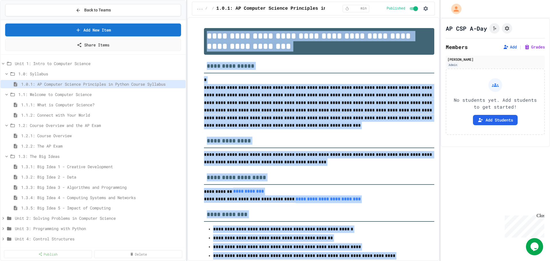
scroll to position [3600, 0]
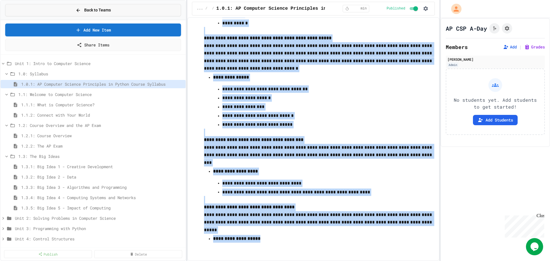
click at [69, 7] on button "Back to Teams" at bounding box center [93, 10] width 176 height 12
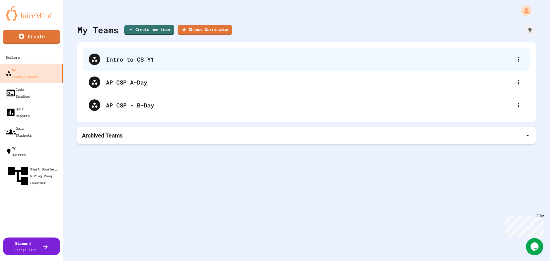
click at [132, 63] on div "Intro to CS Y1" at bounding box center [309, 59] width 407 height 9
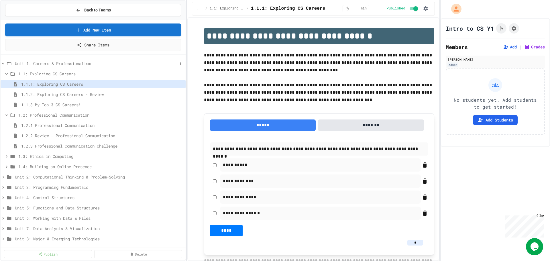
click at [68, 64] on span "Unit 1: Careers & Professionalism" at bounding box center [96, 63] width 163 height 6
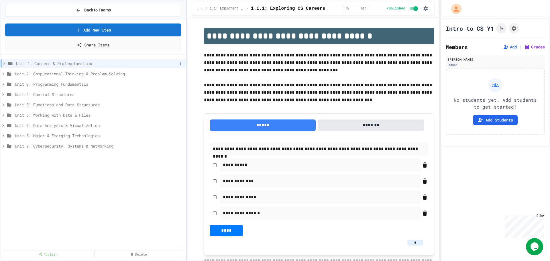
click at [7, 63] on icon at bounding box center [10, 63] width 7 height 5
